Goal: Navigation & Orientation: Find specific page/section

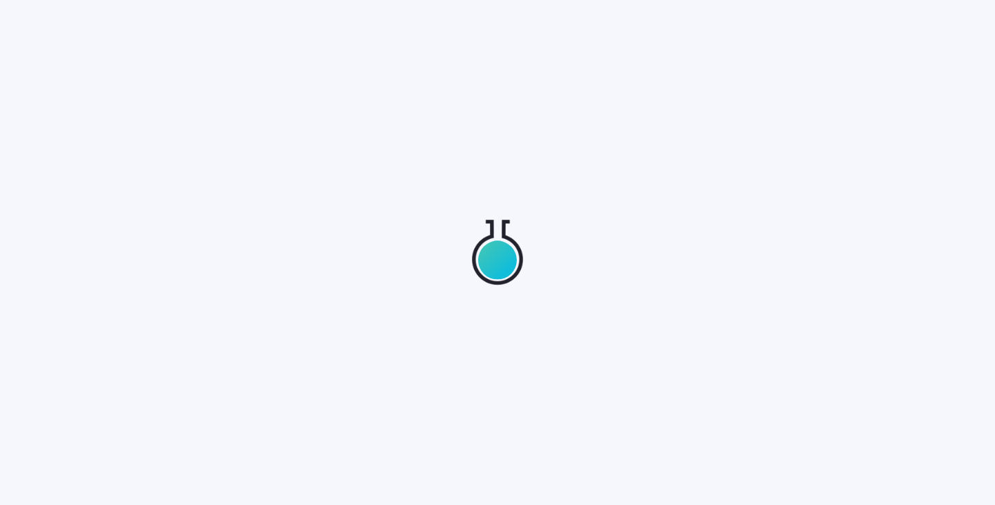
click at [567, 133] on div at bounding box center [497, 252] width 995 height 505
click at [304, 188] on div at bounding box center [497, 252] width 995 height 505
